Goal: Information Seeking & Learning: Find specific fact

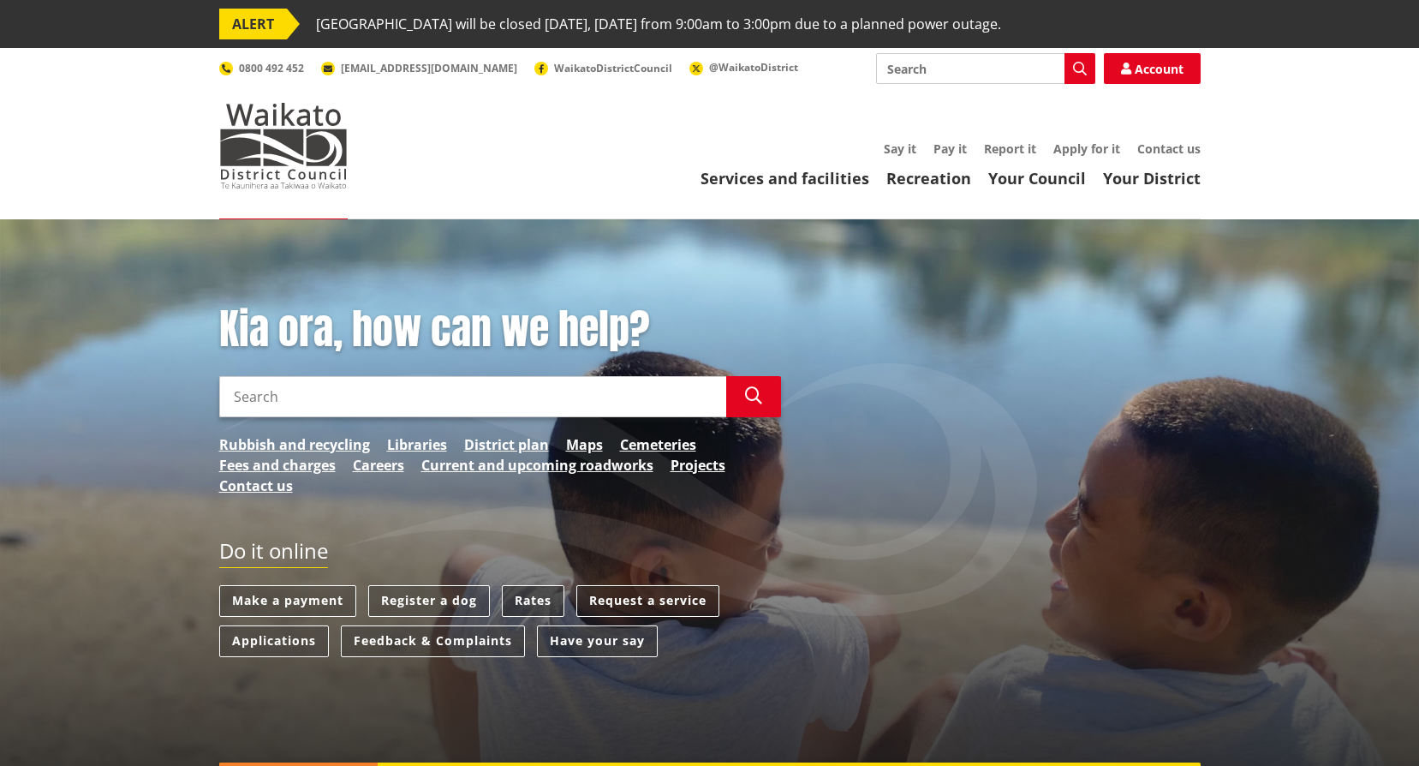
click at [528, 593] on link "Rates" at bounding box center [533, 601] width 63 height 32
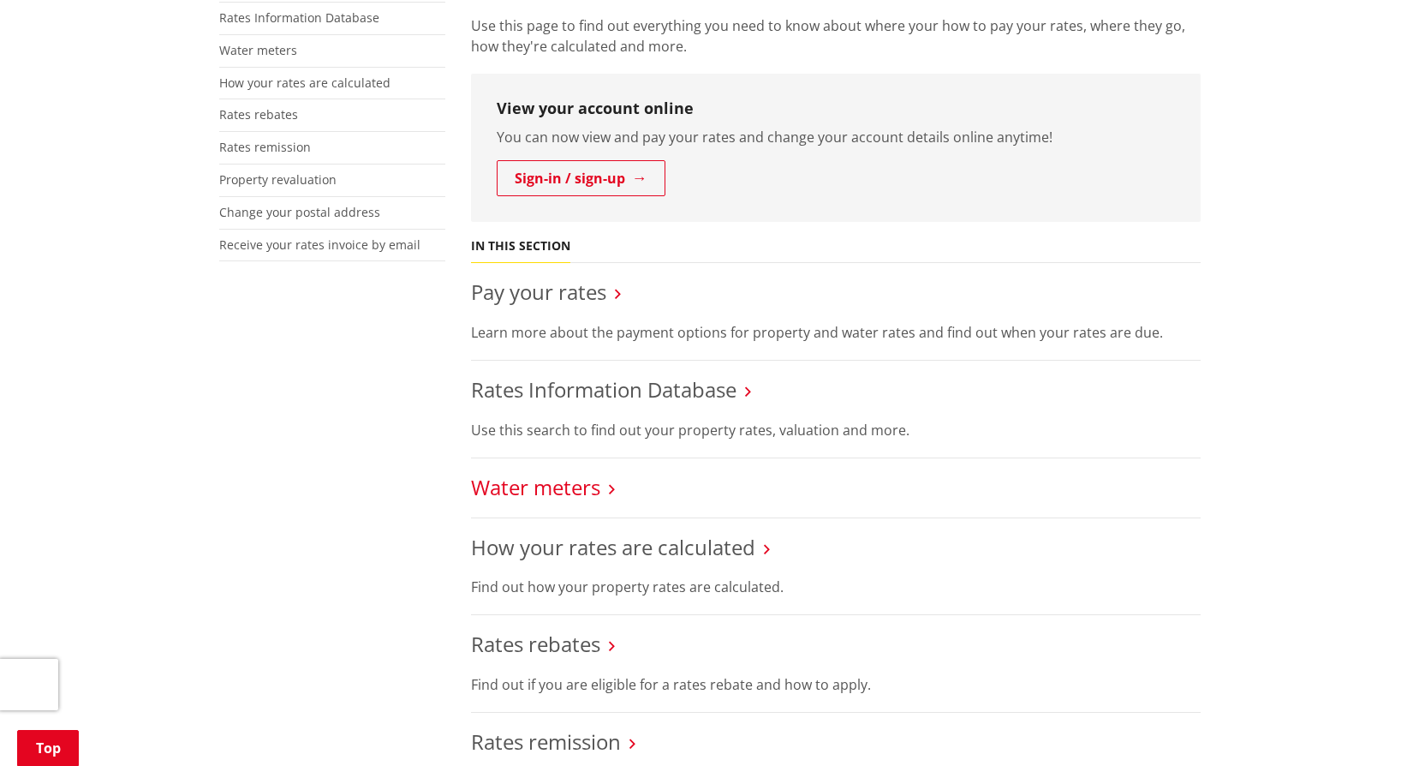
scroll to position [428, 0]
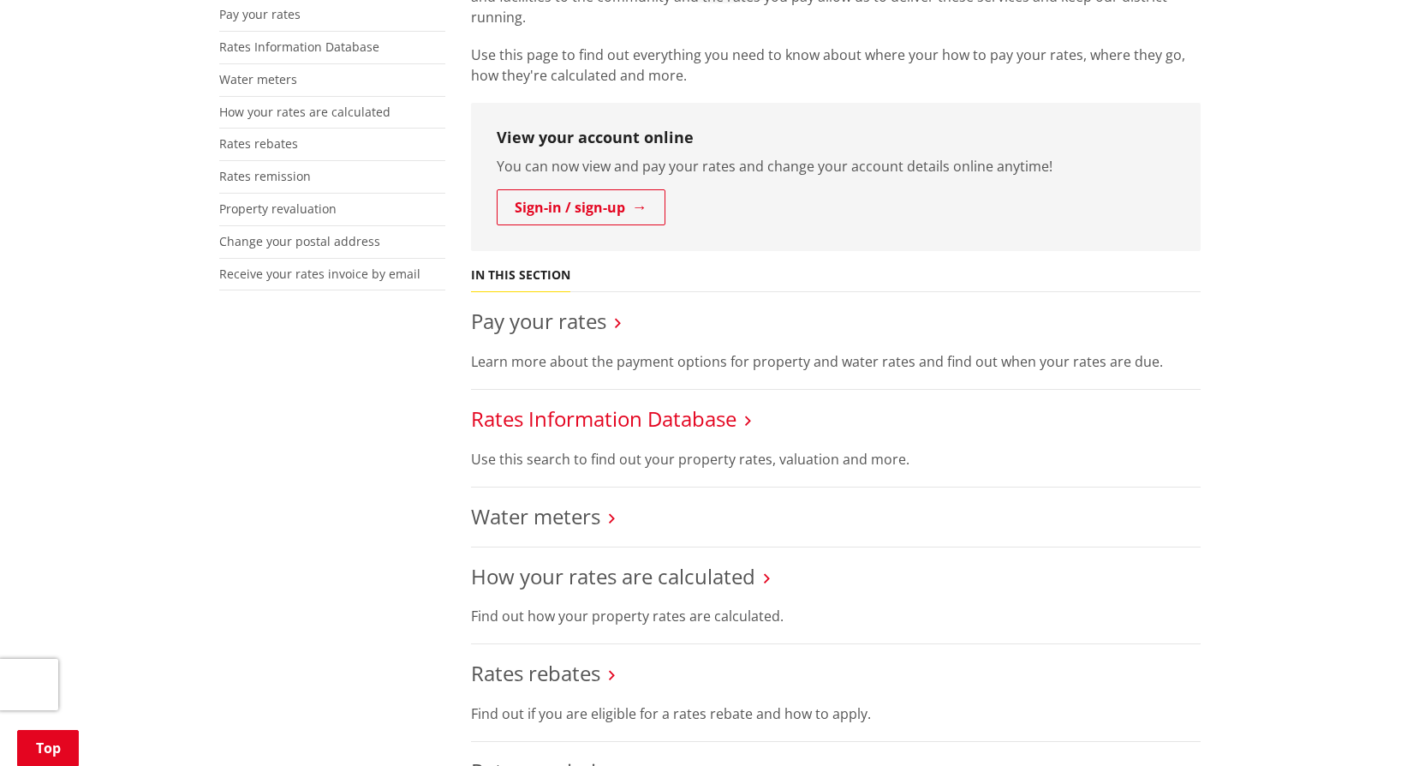
click at [558, 415] on link "Rates Information Database" at bounding box center [604, 418] width 266 height 28
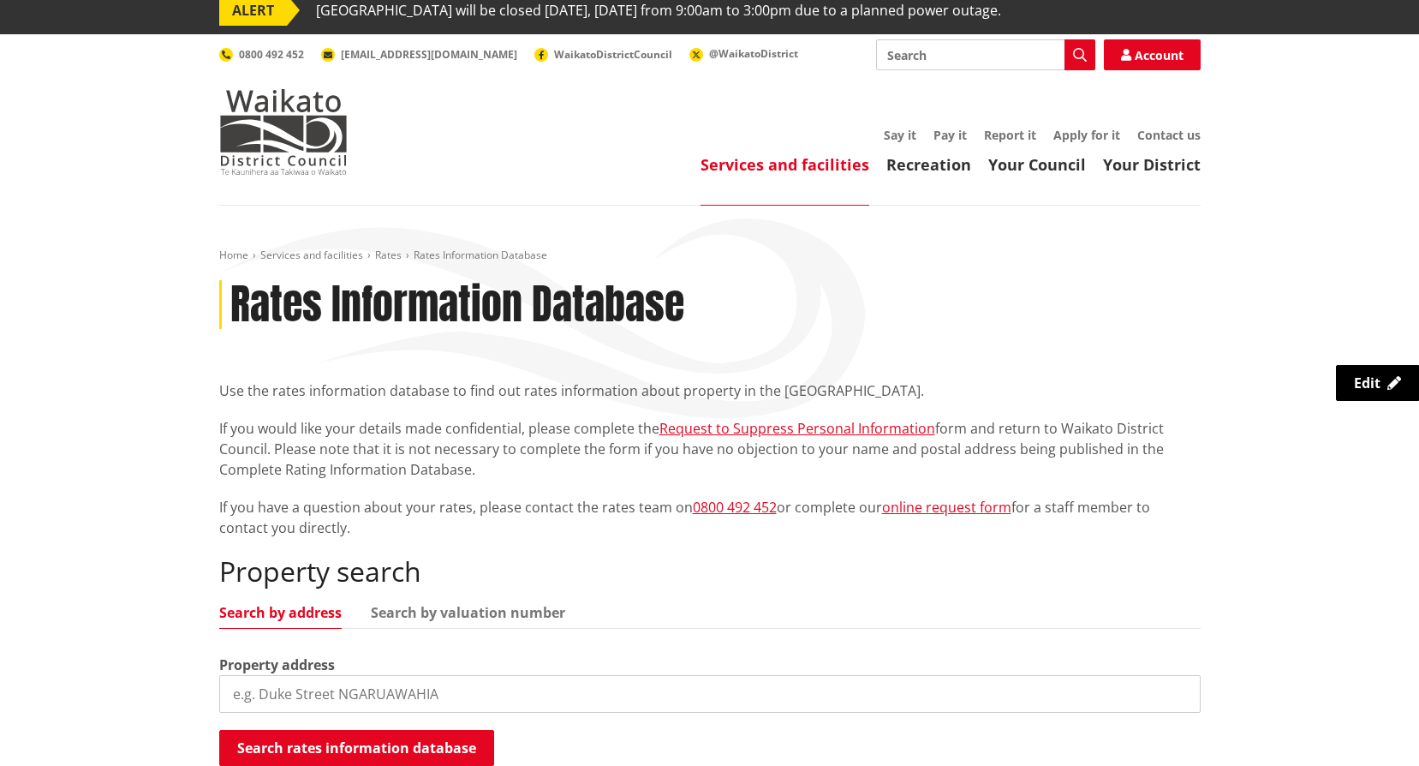
scroll to position [171, 0]
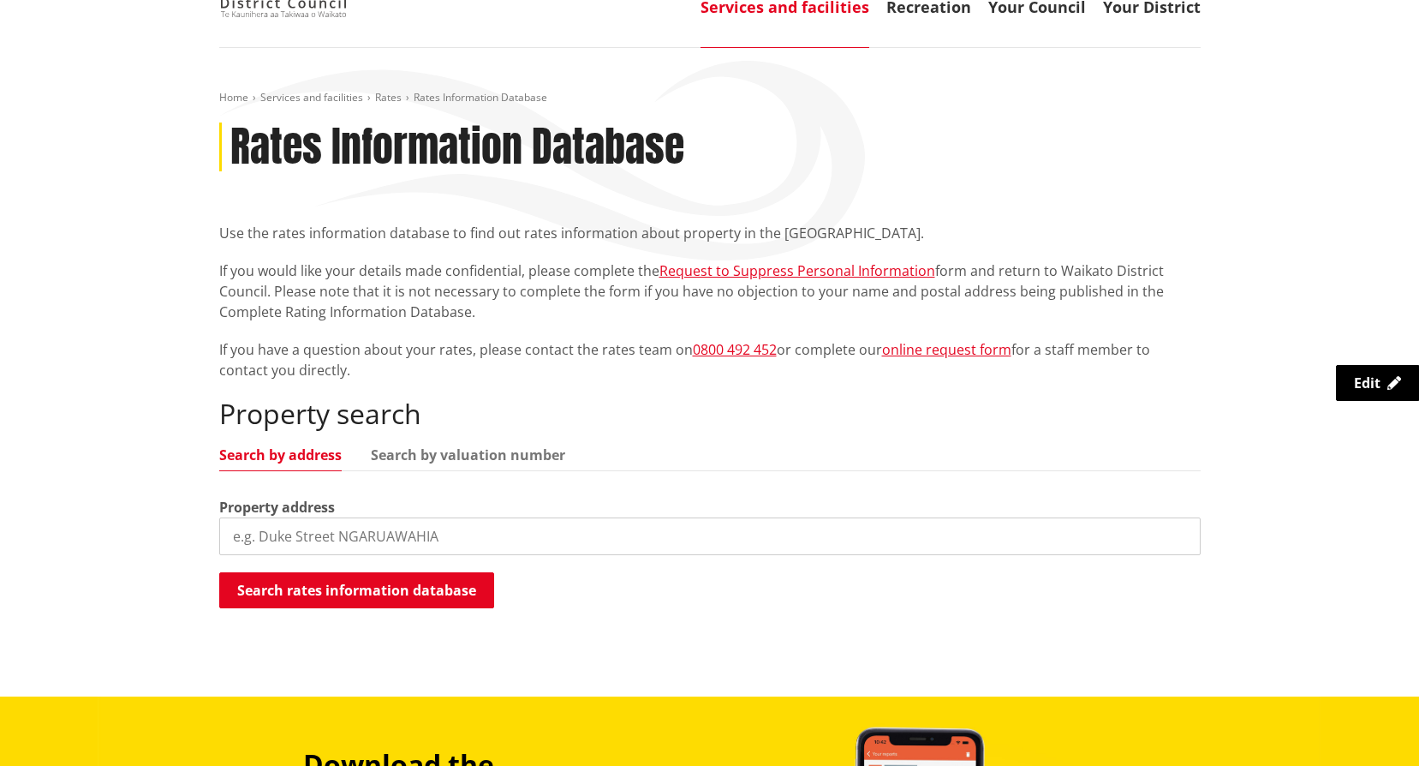
click at [263, 539] on input "search" at bounding box center [710, 536] width 982 height 38
type input "30 Hakanoa Street"
click at [422, 590] on button "Search rates information database" at bounding box center [356, 590] width 275 height 36
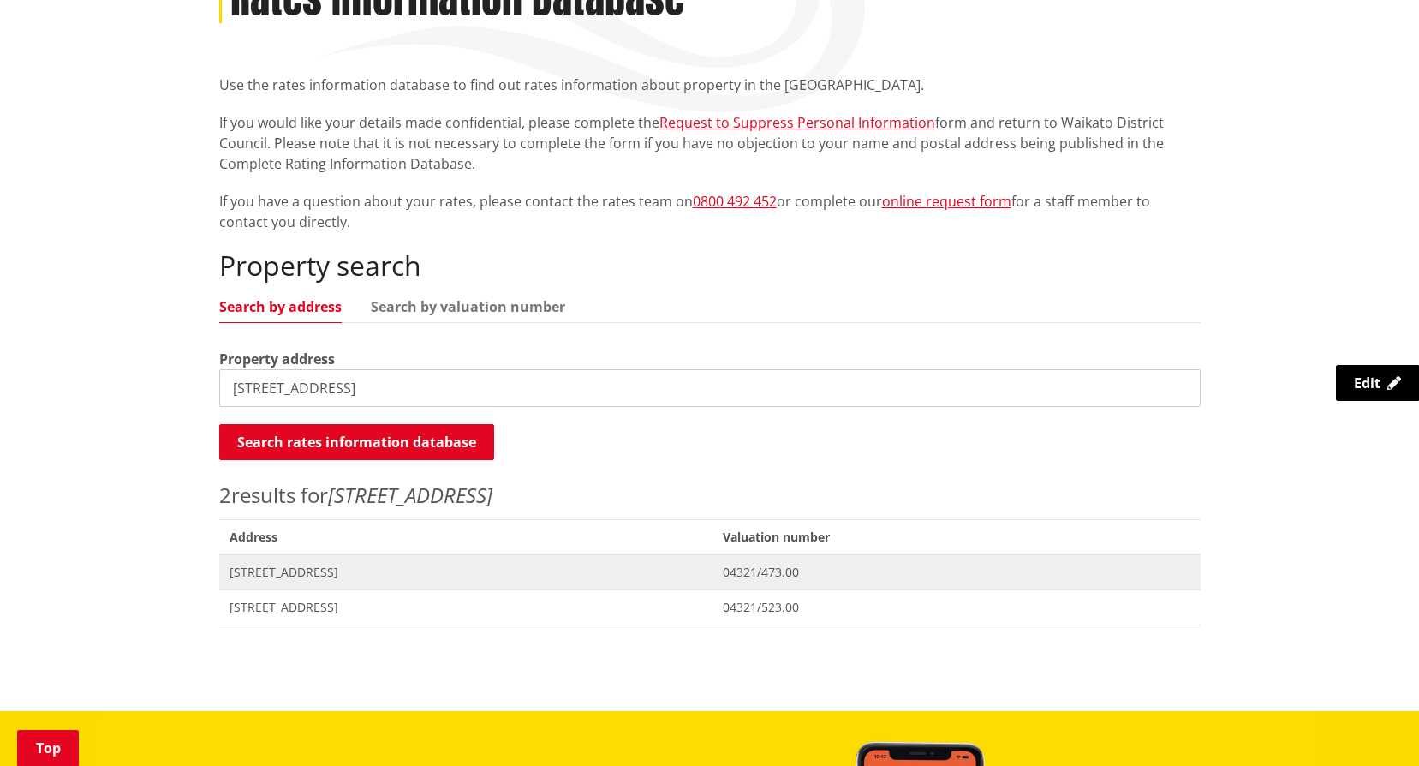
scroll to position [343, 0]
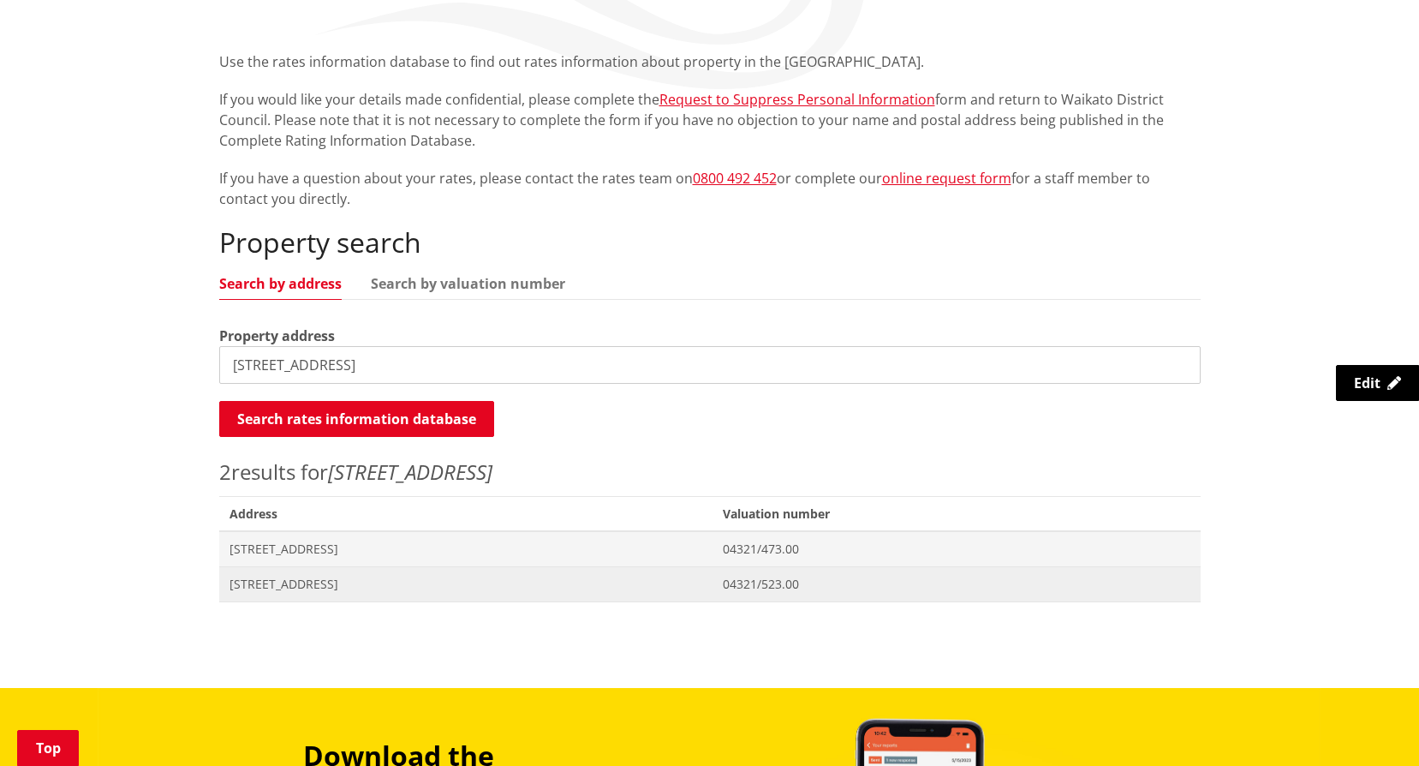
click at [325, 588] on span "30 Hakanoa Street HUNTLY" at bounding box center [467, 584] width 474 height 17
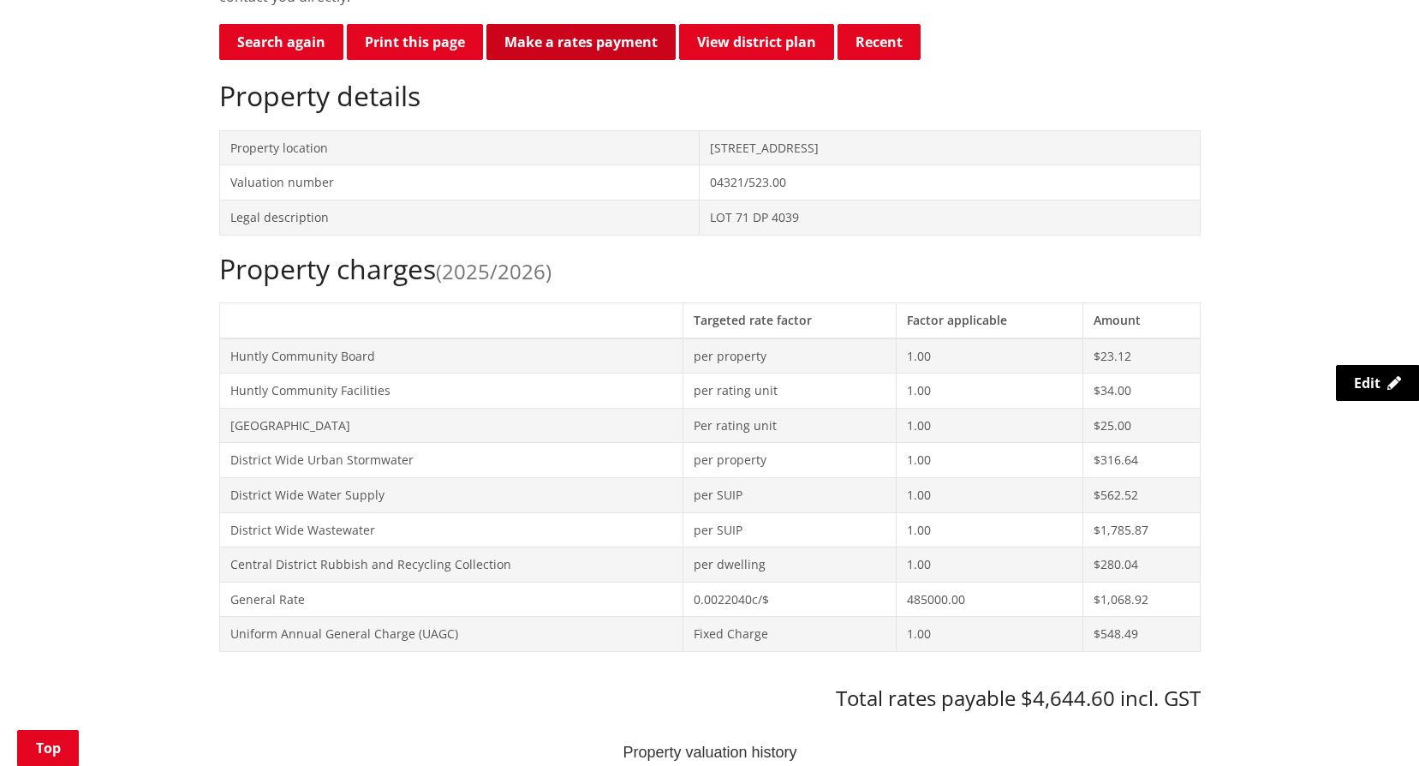
scroll to position [600, 0]
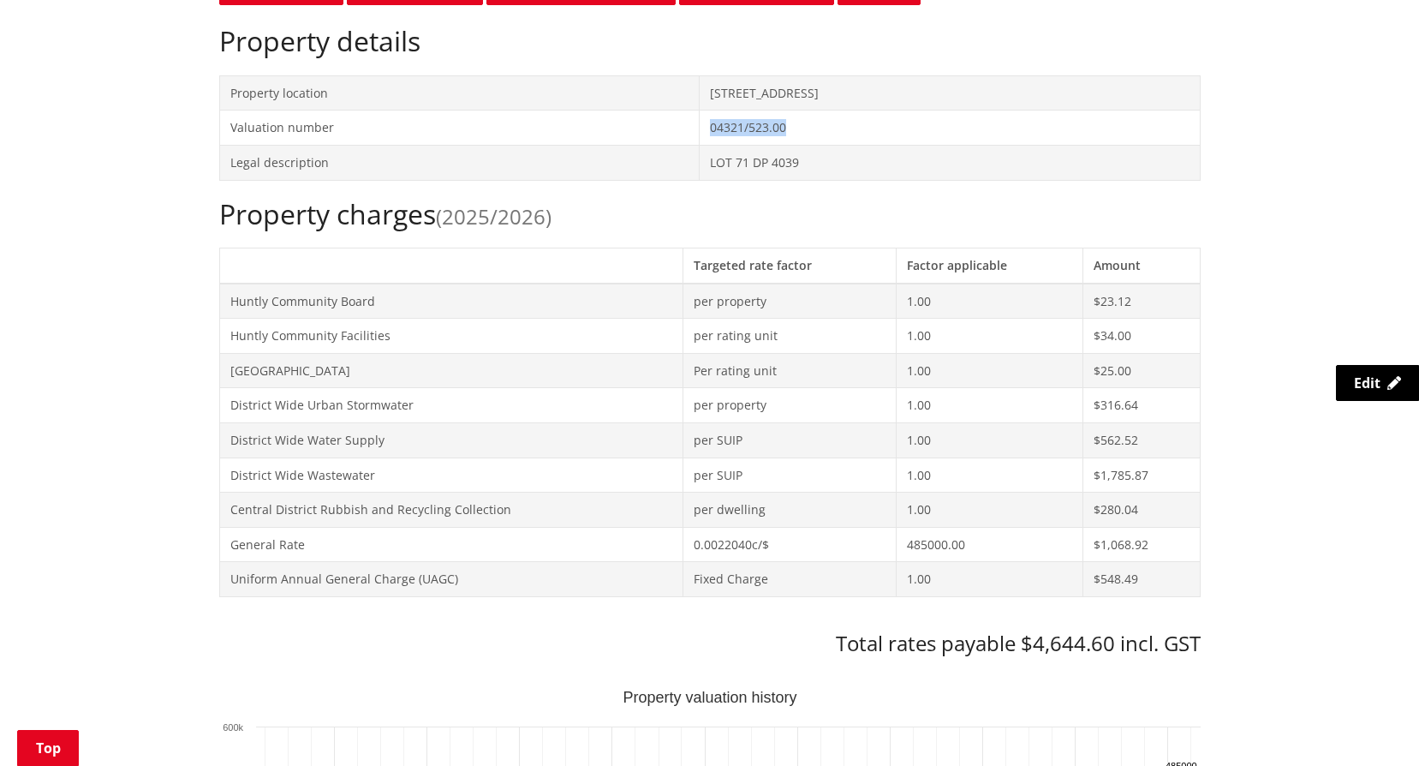
drag, startPoint x: 720, startPoint y: 130, endPoint x: 632, endPoint y: 132, distance: 88.2
click at [700, 132] on td "04321/523.00" at bounding box center [950, 127] width 500 height 35
copy td "04321/523.00"
